Goal: Find contact information: Find contact information

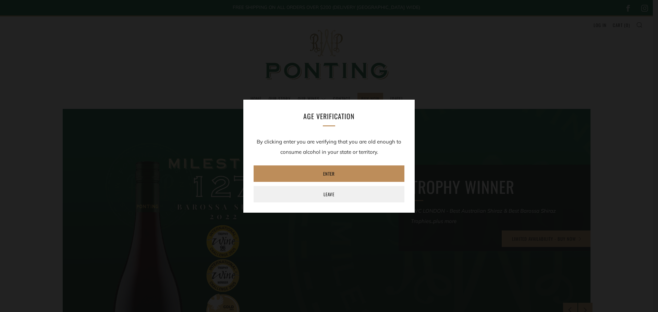
click at [324, 170] on link "Enter" at bounding box center [329, 174] width 151 height 16
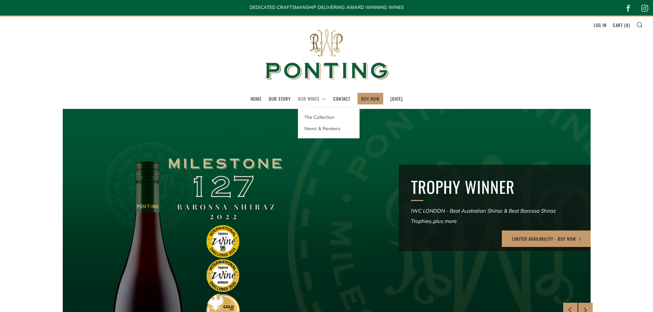
click at [307, 101] on link "Our Wines" at bounding box center [312, 98] width 28 height 11
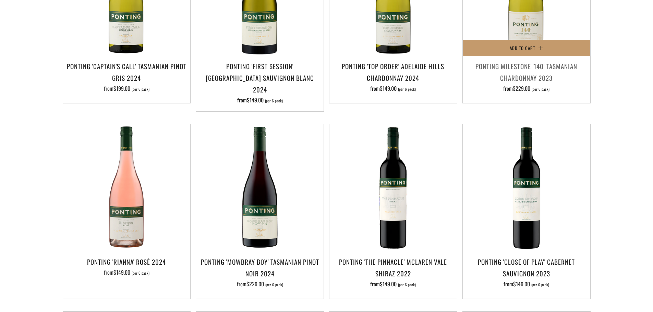
scroll to position [343, 0]
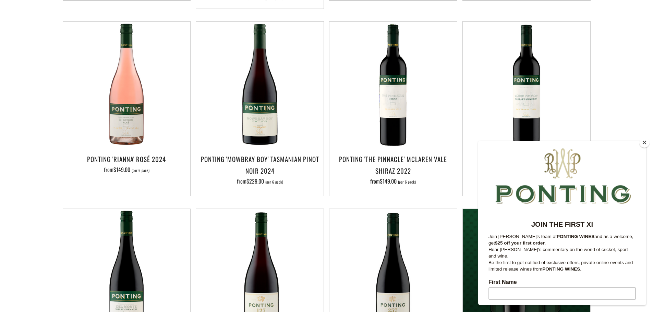
click at [646, 145] on button "Close" at bounding box center [644, 142] width 10 height 10
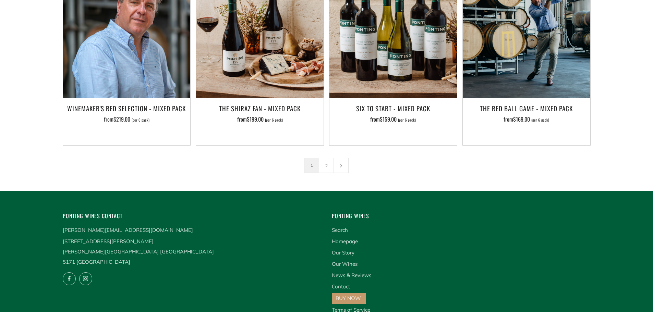
scroll to position [1193, 0]
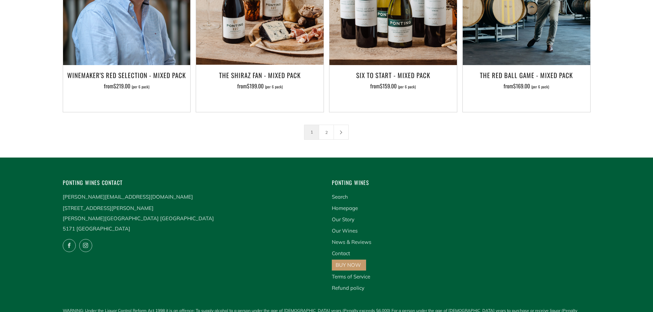
click at [348, 249] on li "Contact" at bounding box center [461, 254] width 259 height 10
click at [346, 250] on link "Contact" at bounding box center [341, 253] width 18 height 7
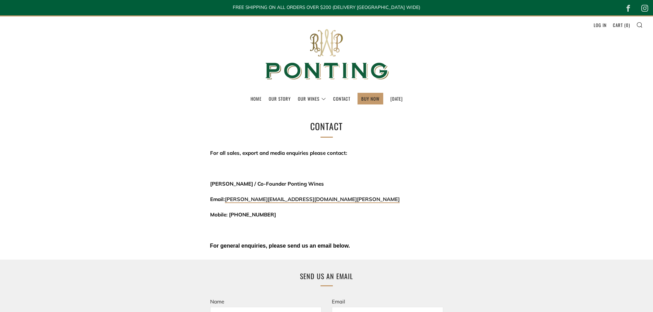
scroll to position [69, 0]
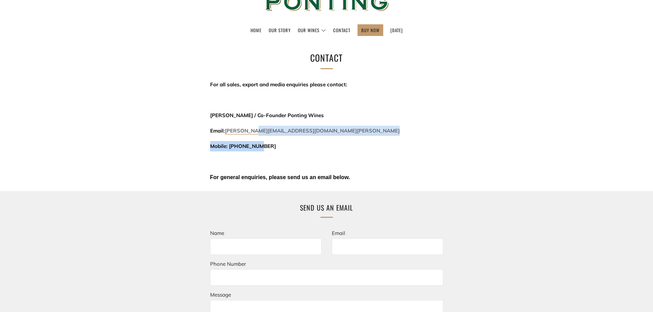
drag, startPoint x: 352, startPoint y: 138, endPoint x: 287, endPoint y: 132, distance: 65.1
click at [257, 131] on div "For all sales, export and media enquiries please contact: David Krenich / Co-Fo…" at bounding box center [326, 132] width 233 height 104
click at [353, 136] on p "Email: david@threekingswinemerchants.com.au" at bounding box center [326, 131] width 233 height 10
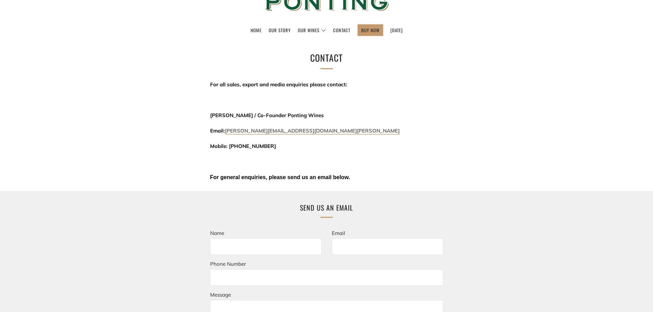
click at [259, 129] on link "david@threekingswinemerchants.com.au" at bounding box center [312, 131] width 175 height 7
